Goal: Task Accomplishment & Management: Use online tool/utility

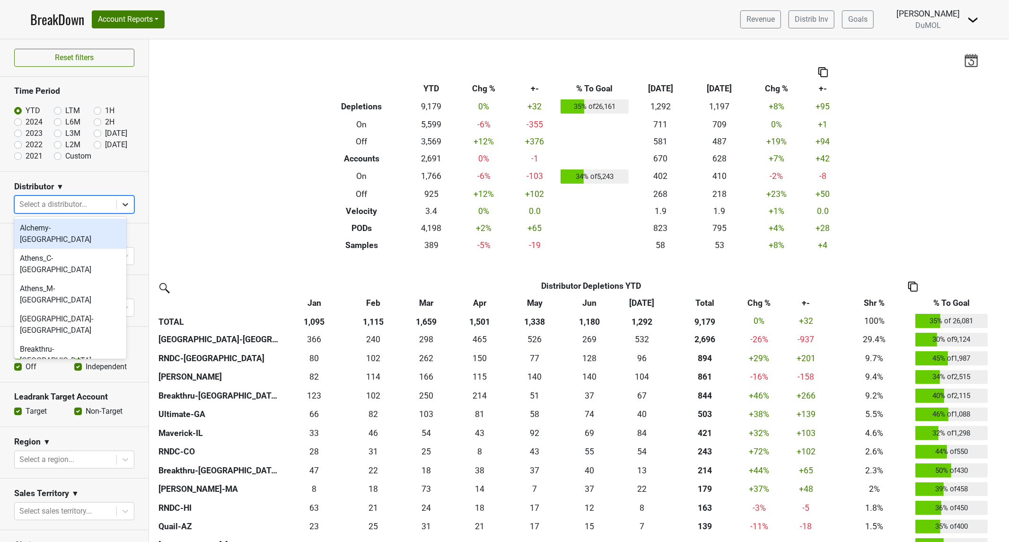
click at [121, 206] on icon at bounding box center [125, 204] width 9 height 9
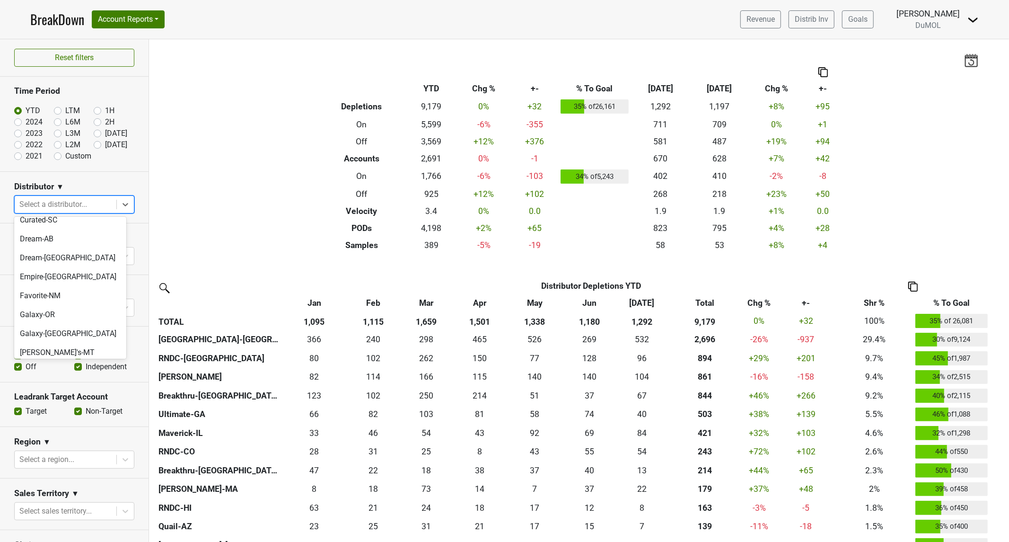
scroll to position [420, 0]
click at [65, 469] on div "Maverick-IL" at bounding box center [70, 478] width 112 height 19
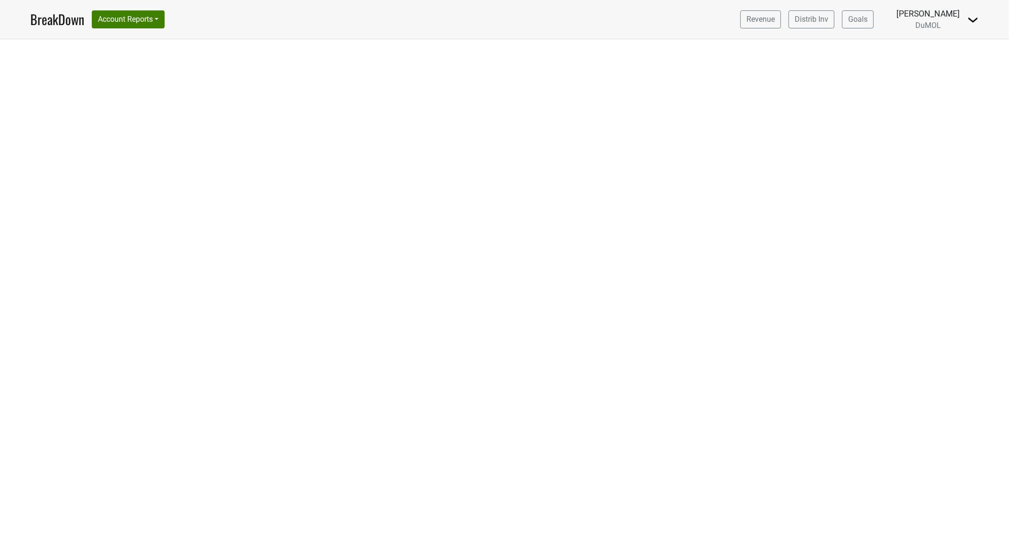
click at [48, 19] on link "BreakDown" at bounding box center [57, 19] width 54 height 20
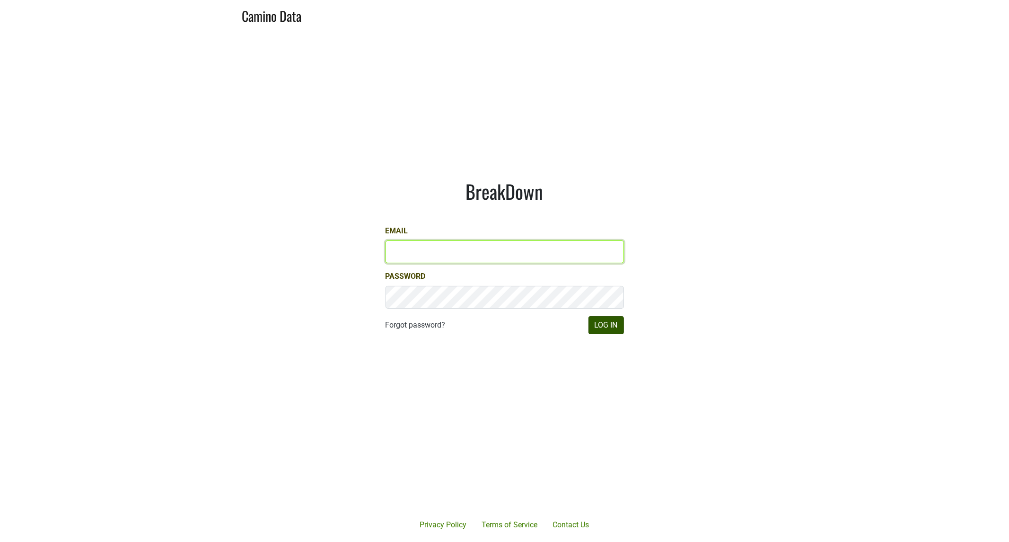
type input "marc@dumol.com"
click at [608, 328] on button "Log In" at bounding box center [606, 325] width 35 height 18
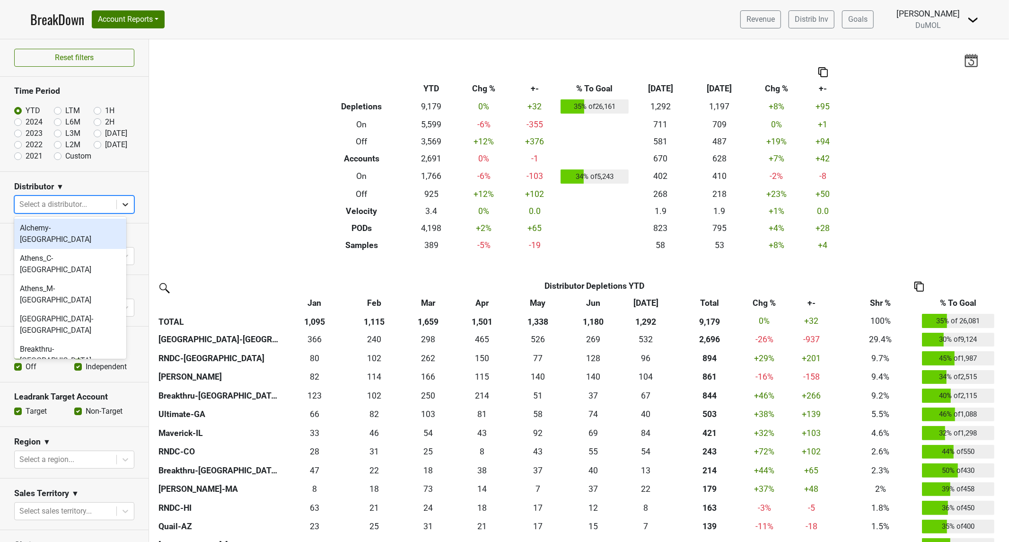
click at [121, 203] on icon at bounding box center [125, 204] width 9 height 9
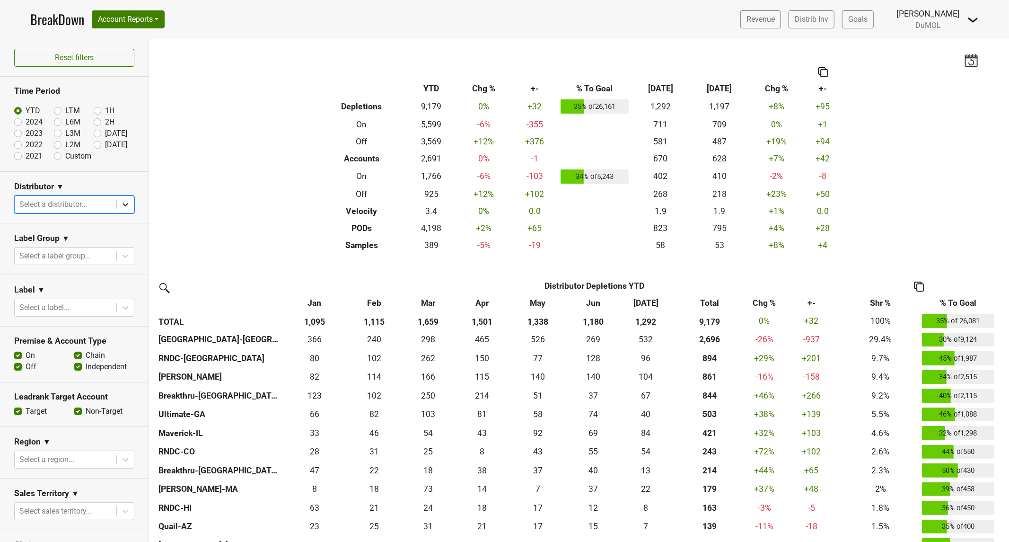
click at [121, 203] on icon at bounding box center [125, 204] width 9 height 9
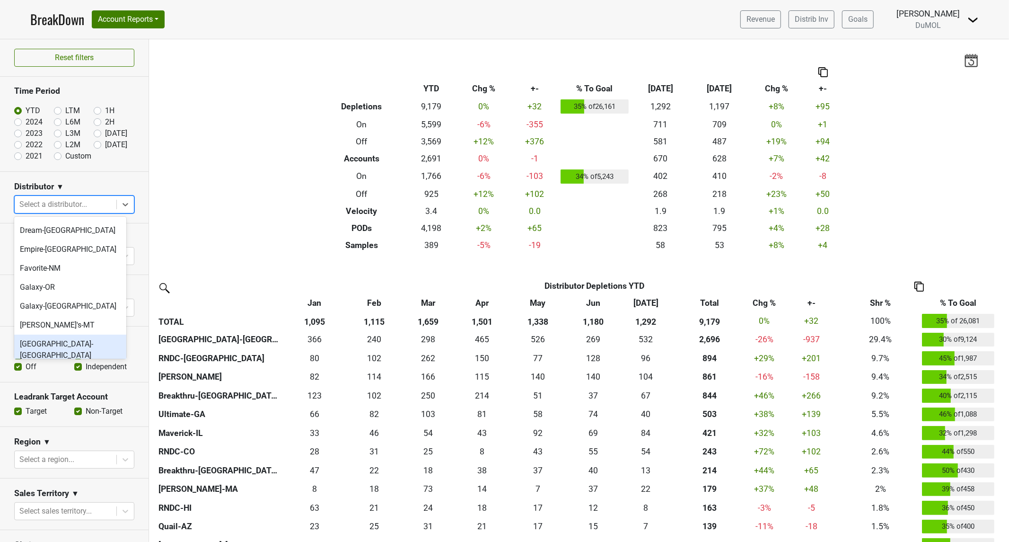
scroll to position [420, 0]
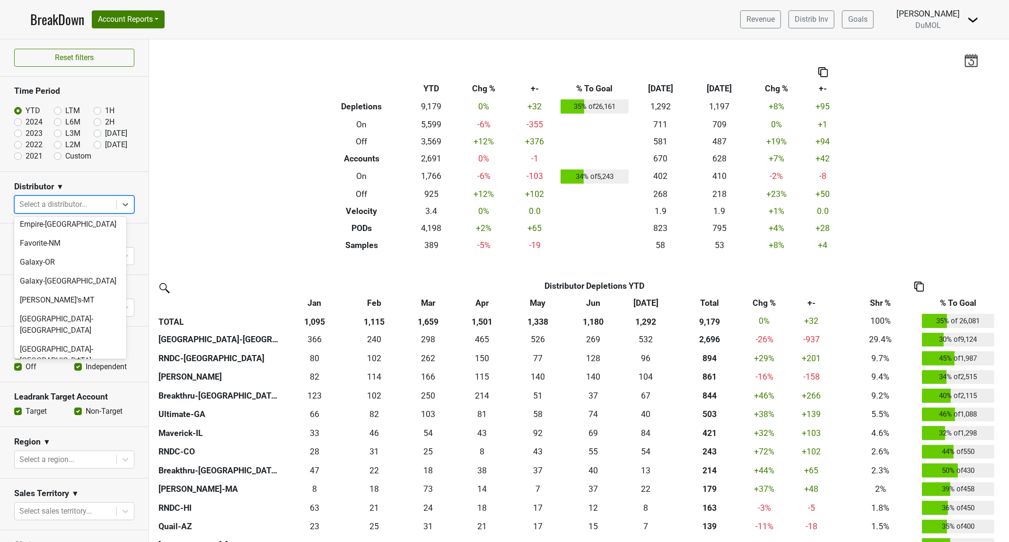
click at [79, 469] on div "Maverick-IL" at bounding box center [70, 478] width 112 height 19
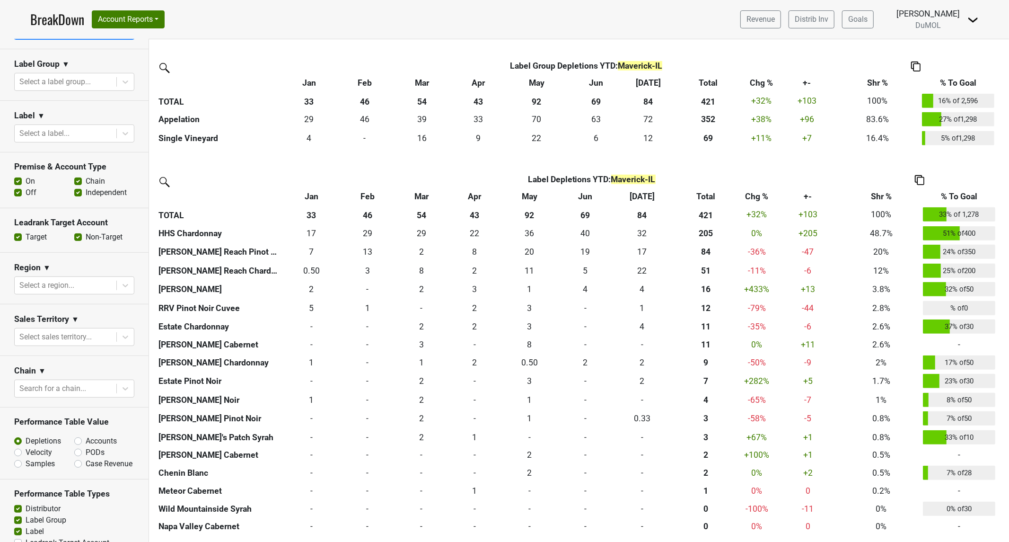
scroll to position [210, 0]
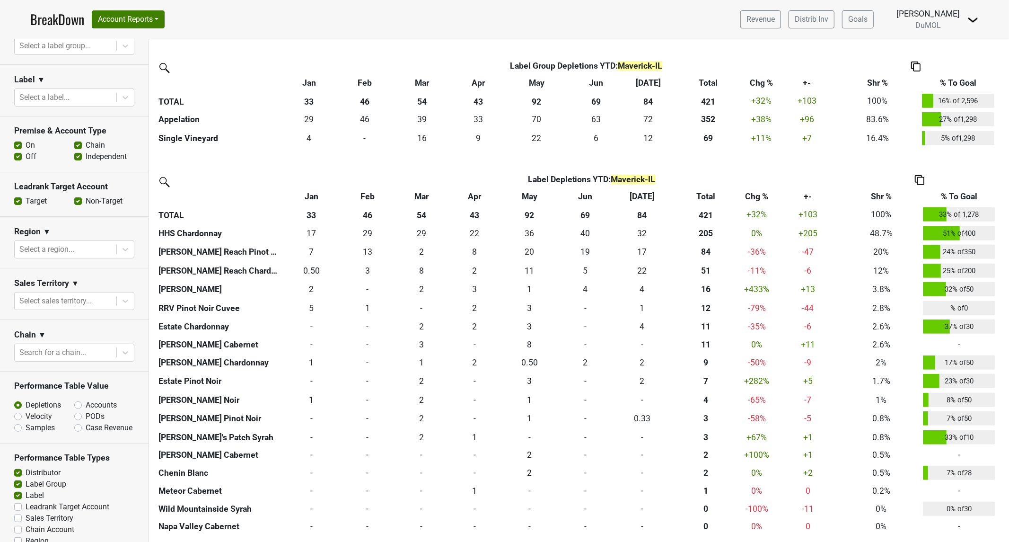
click at [86, 404] on label "Accounts" at bounding box center [101, 404] width 31 height 11
click at [74, 404] on input "Accounts" at bounding box center [102, 403] width 57 height 9
radio input "true"
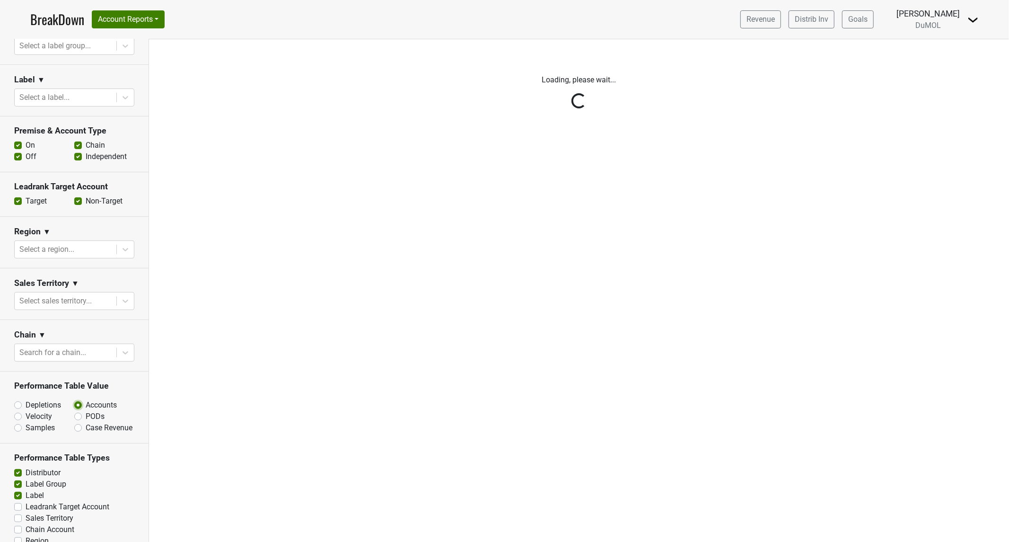
scroll to position [0, 0]
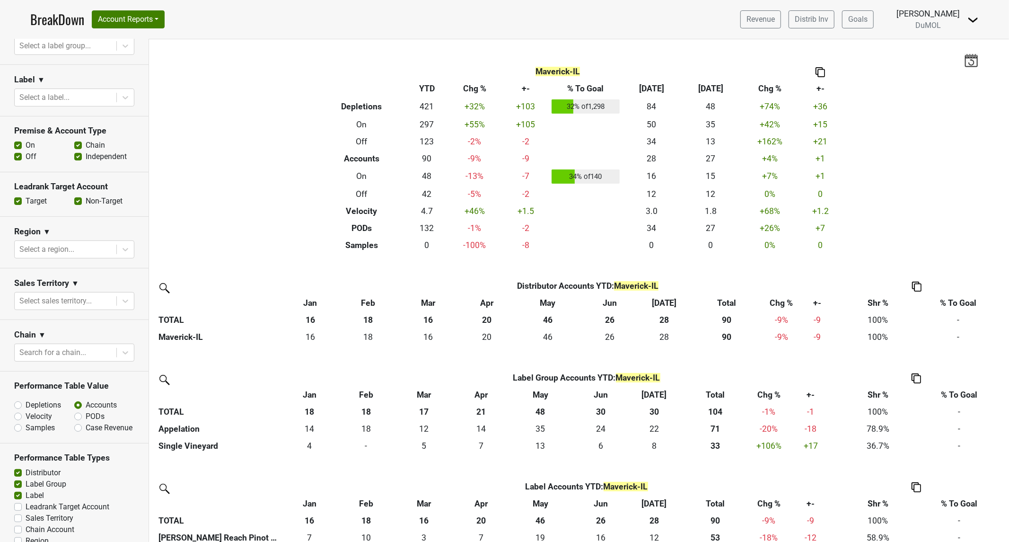
click at [26, 154] on label "Off" at bounding box center [31, 156] width 11 height 11
click at [18, 154] on input "Off" at bounding box center [18, 155] width 8 height 9
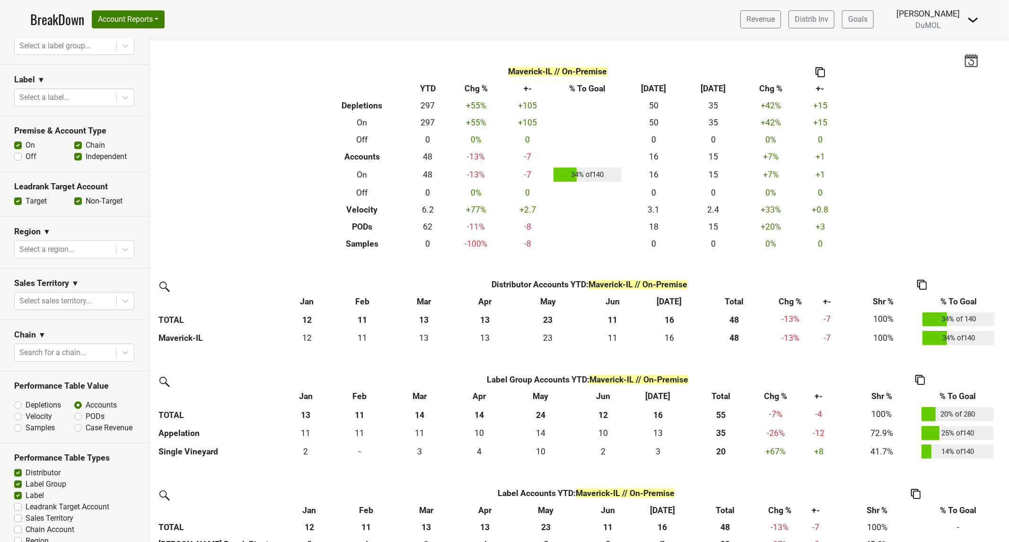
click at [26, 155] on label "Off" at bounding box center [31, 156] width 11 height 11
click at [17, 155] on input "Off" at bounding box center [18, 155] width 8 height 9
checkbox input "true"
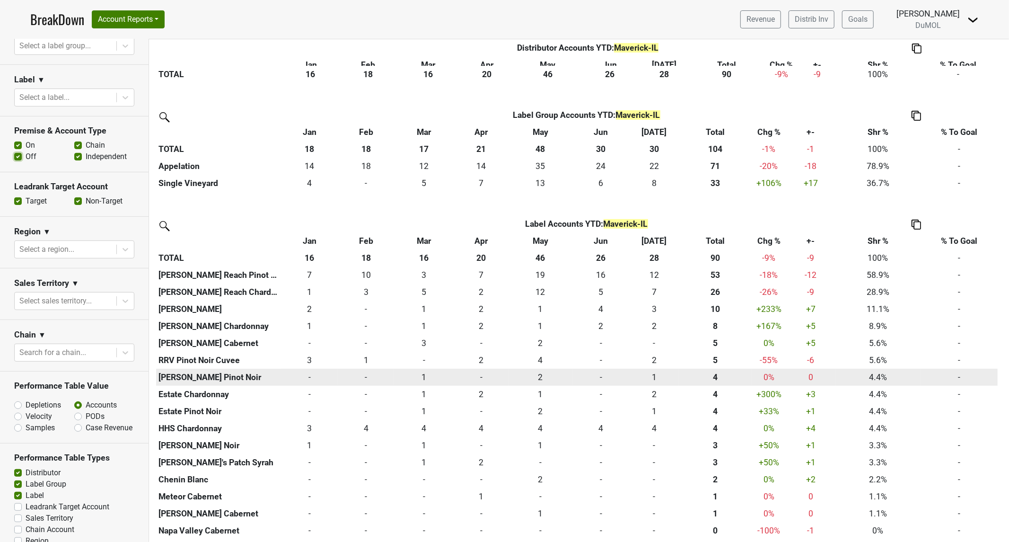
scroll to position [284, 0]
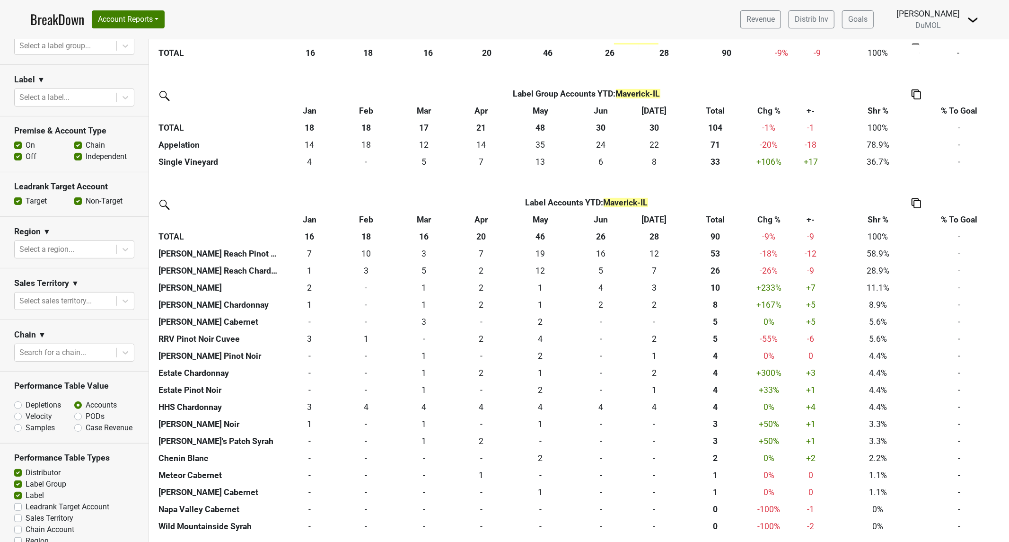
click at [26, 513] on label "Leadrank Target Account" at bounding box center [68, 506] width 84 height 11
click at [19, 511] on input "Leadrank Target Account" at bounding box center [18, 505] width 8 height 9
checkbox input "true"
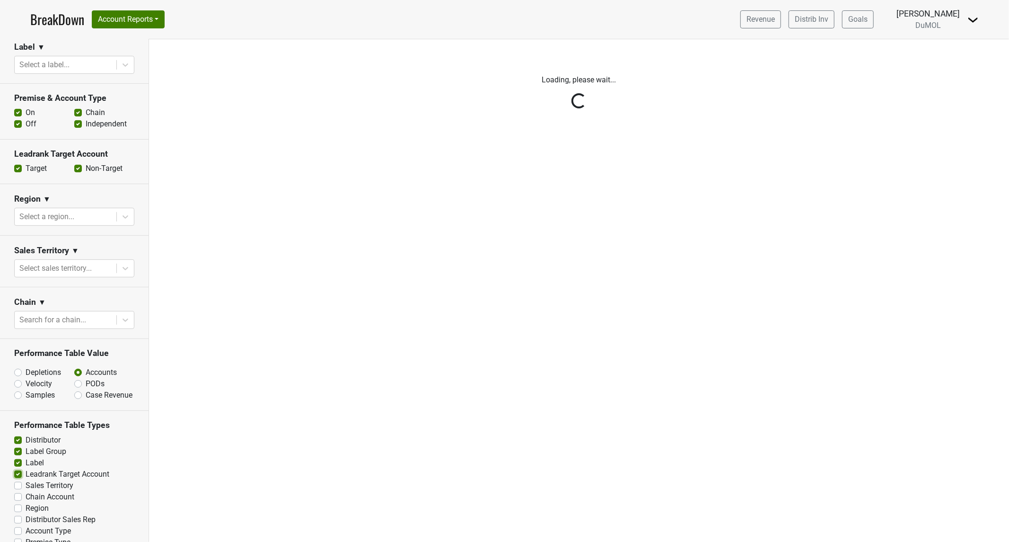
scroll to position [268, 0]
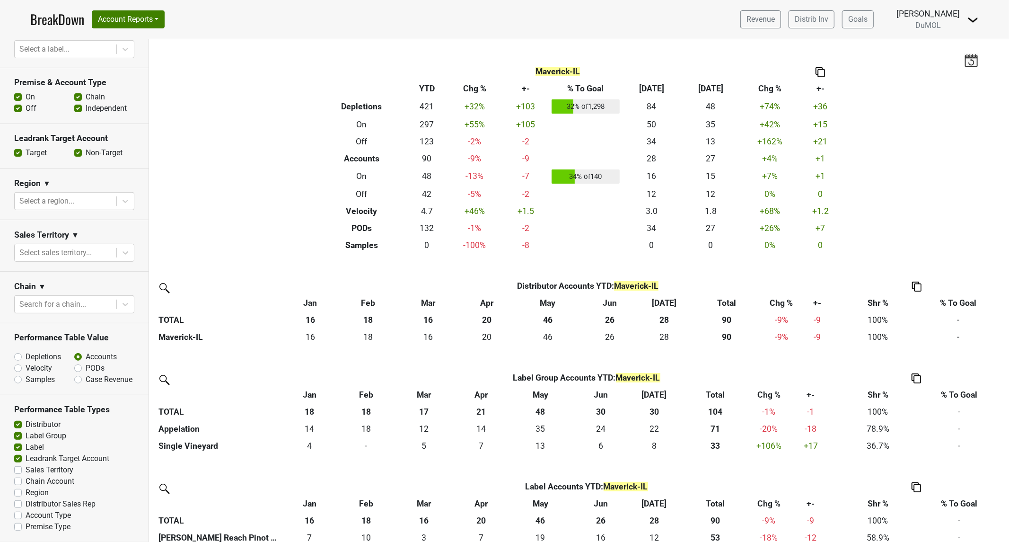
click at [13, 470] on section "Performance Table Types Distributor Label Group Label Leadrank Target Account S…" at bounding box center [74, 468] width 149 height 147
click at [26, 469] on label "Sales Territory" at bounding box center [50, 469] width 48 height 11
click at [16, 469] on input "Sales Territory" at bounding box center [18, 468] width 8 height 9
checkbox input "true"
click at [26, 483] on label "Chain Account" at bounding box center [50, 481] width 49 height 11
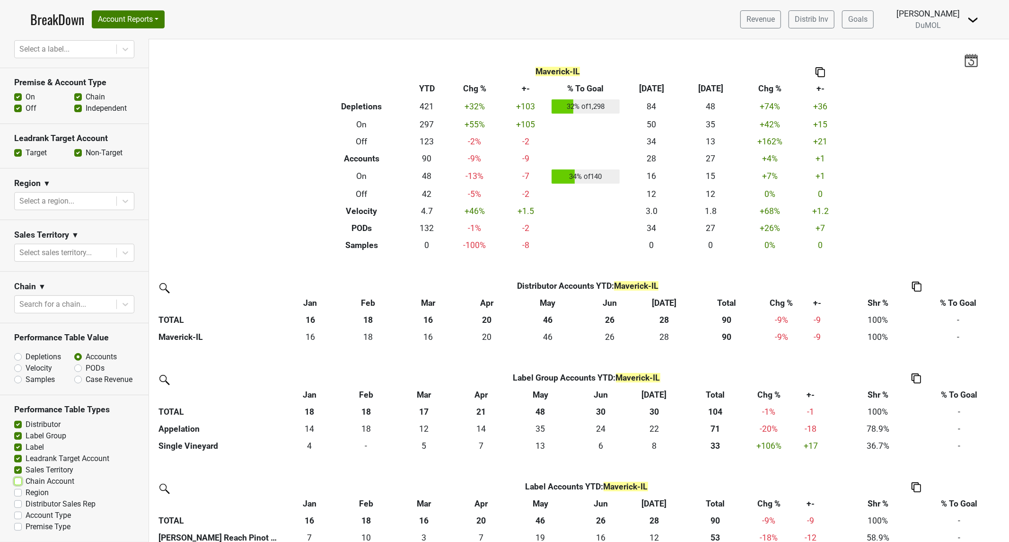
click at [20, 483] on input "Chain Account" at bounding box center [18, 480] width 8 height 9
checkbox input "true"
click at [26, 492] on label "Region" at bounding box center [37, 492] width 23 height 11
click at [17, 492] on input "Region" at bounding box center [18, 491] width 8 height 9
checkbox input "true"
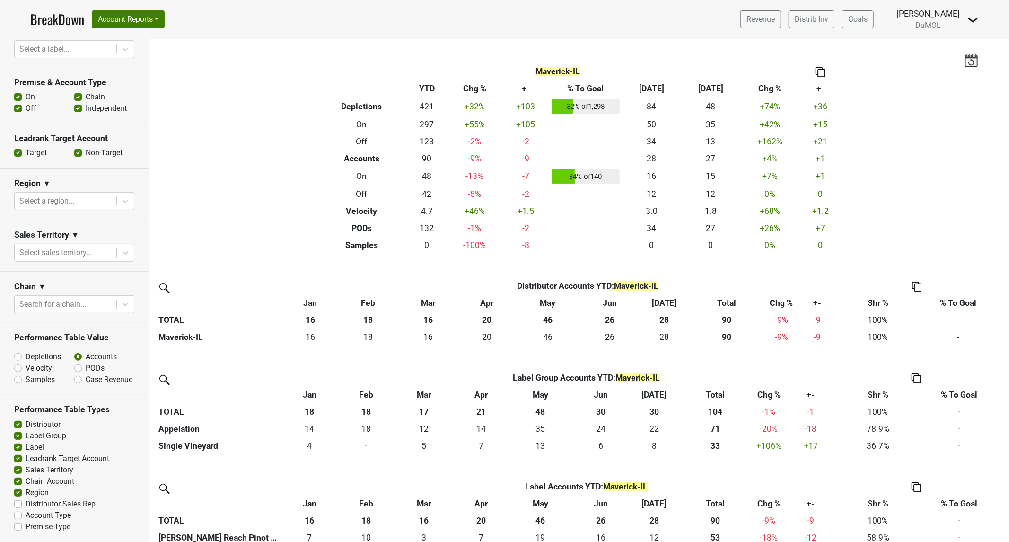
click at [26, 503] on label "Distributor Sales Rep" at bounding box center [61, 503] width 70 height 11
click at [18, 503] on input "Distributor Sales Rep" at bounding box center [18, 502] width 8 height 9
checkbox input "true"
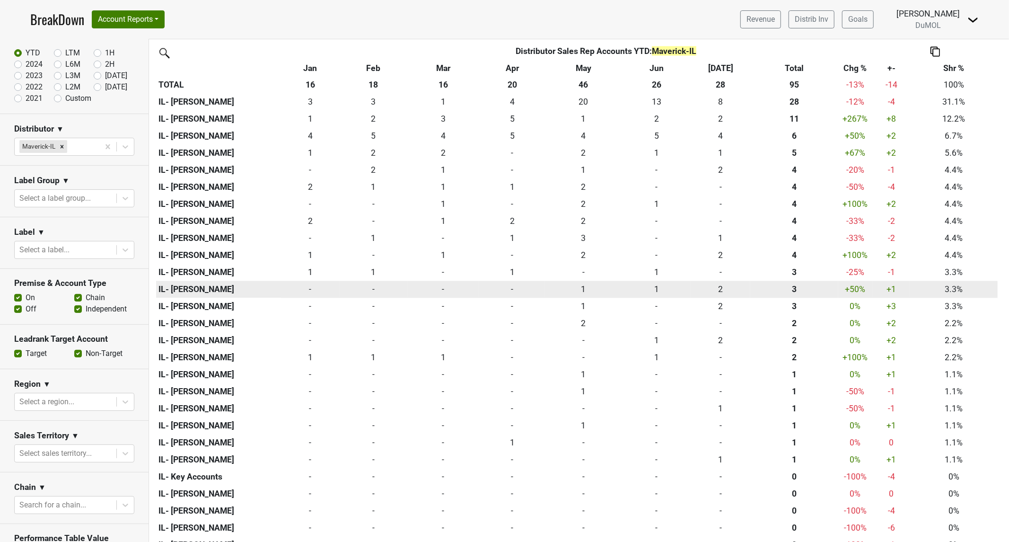
scroll to position [1386, 0]
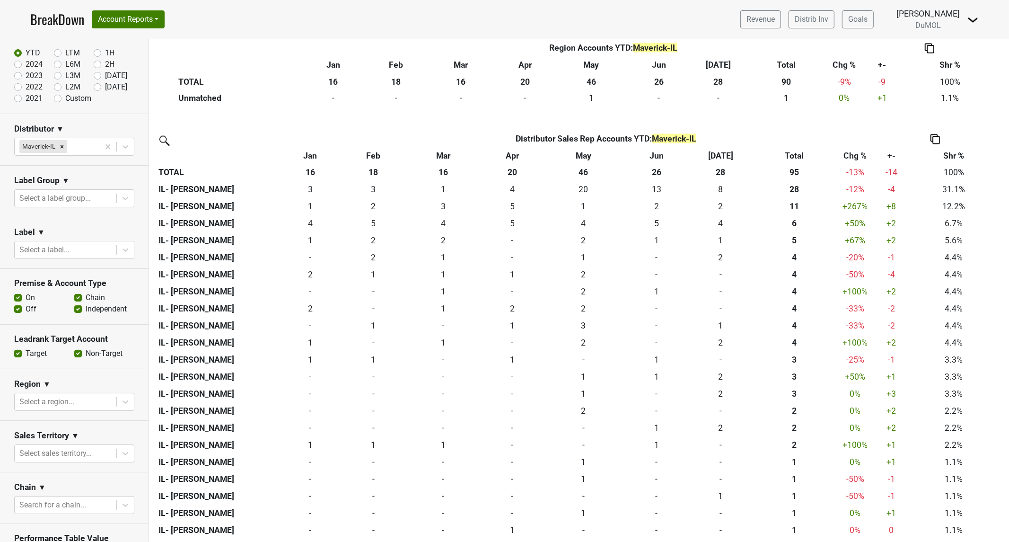
click at [26, 309] on label "Off" at bounding box center [31, 308] width 11 height 11
click at [20, 309] on input "Off" at bounding box center [18, 307] width 8 height 9
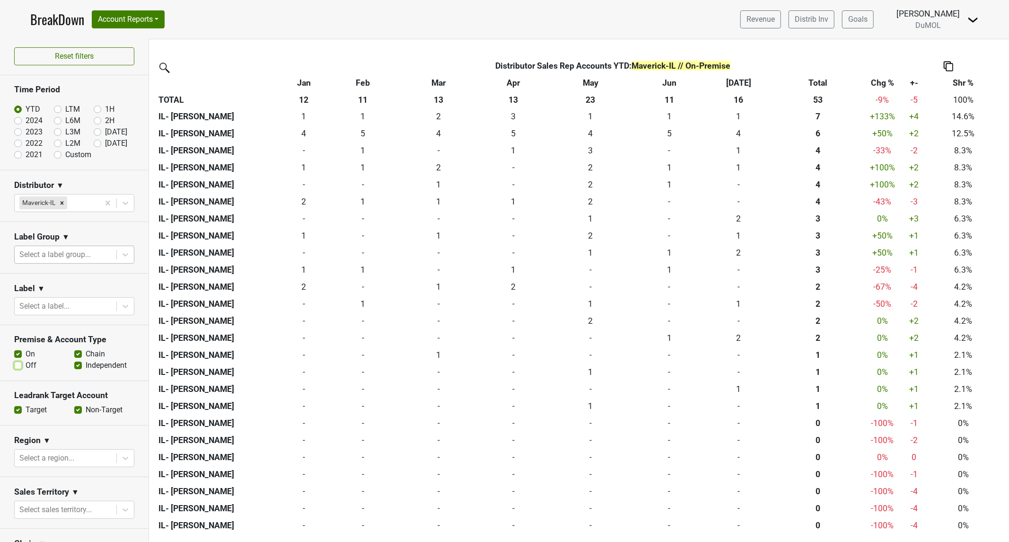
scroll to position [0, 0]
click at [13, 367] on section "Premise & Account Type On Off Chain Independent" at bounding box center [74, 355] width 149 height 56
click at [26, 368] on label "Off" at bounding box center [31, 366] width 11 height 11
click at [18, 368] on input "Off" at bounding box center [18, 365] width 8 height 9
checkbox input "true"
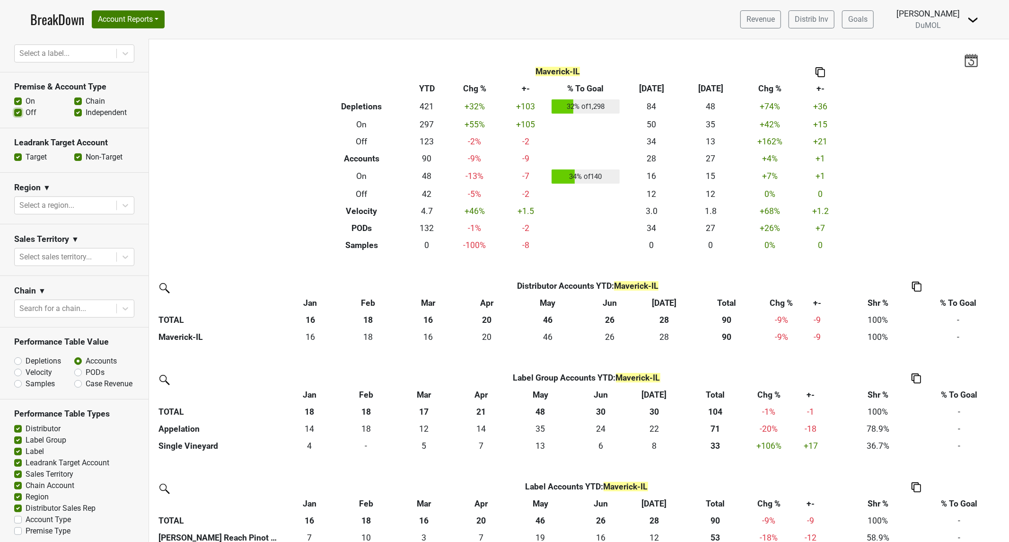
scroll to position [268, 0]
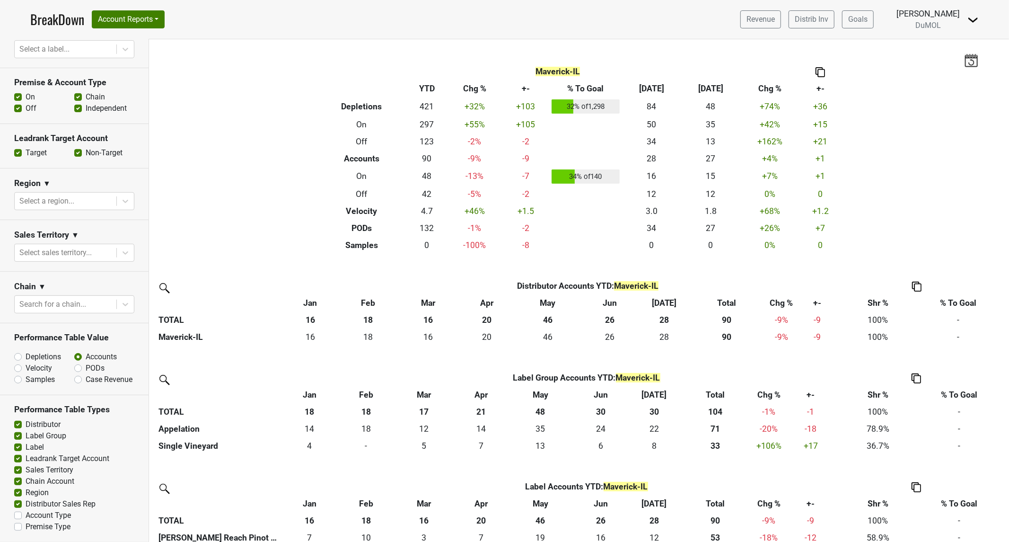
click at [26, 351] on label "Depletions" at bounding box center [43, 356] width 35 height 11
click at [17, 351] on input "Depletions" at bounding box center [42, 355] width 57 height 9
radio input "true"
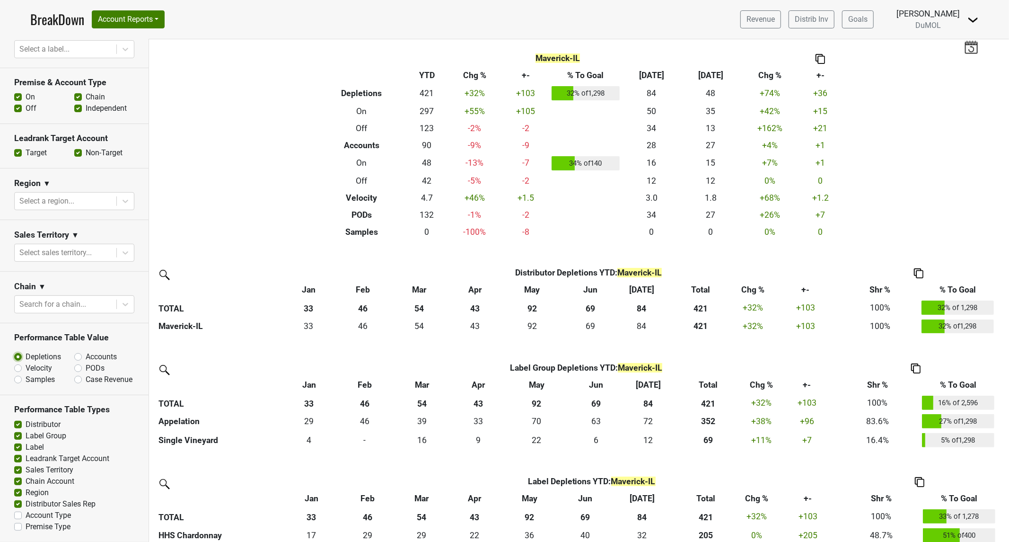
scroll to position [0, 0]
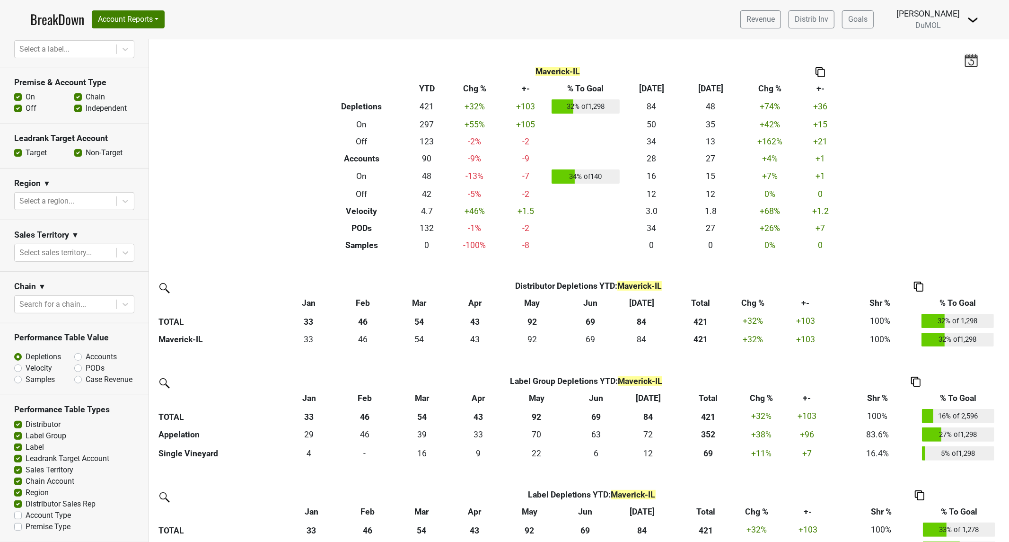
click at [55, 21] on link "BreakDown" at bounding box center [57, 19] width 54 height 20
